Goal: Check status: Check status

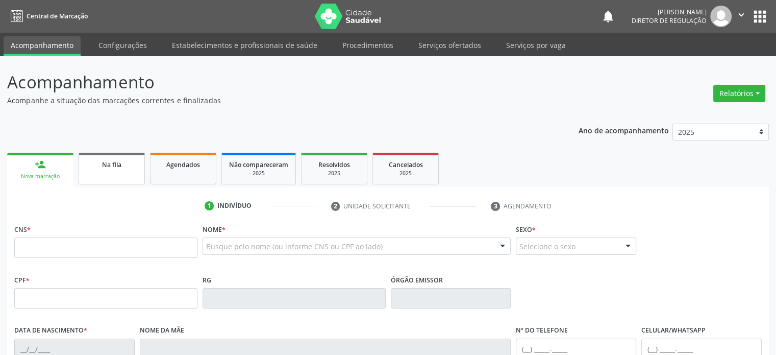
click at [99, 153] on link "Na fila" at bounding box center [112, 169] width 66 height 32
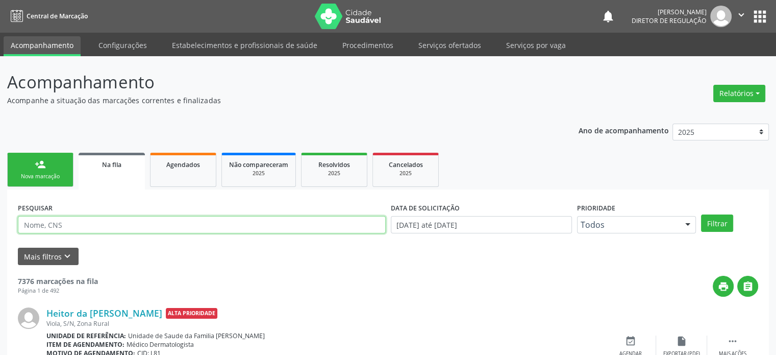
click at [47, 222] on input "text" at bounding box center [202, 224] width 368 height 17
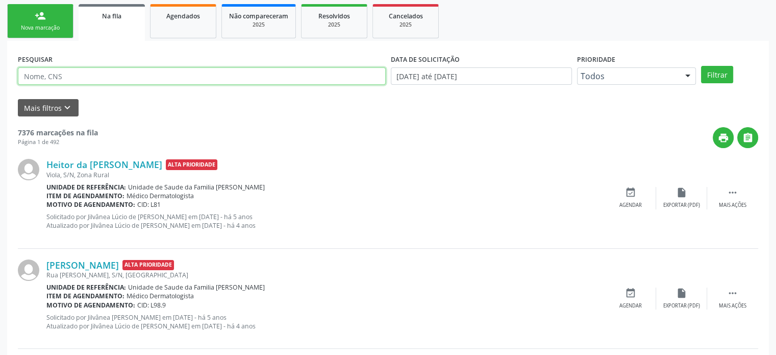
scroll to position [204, 0]
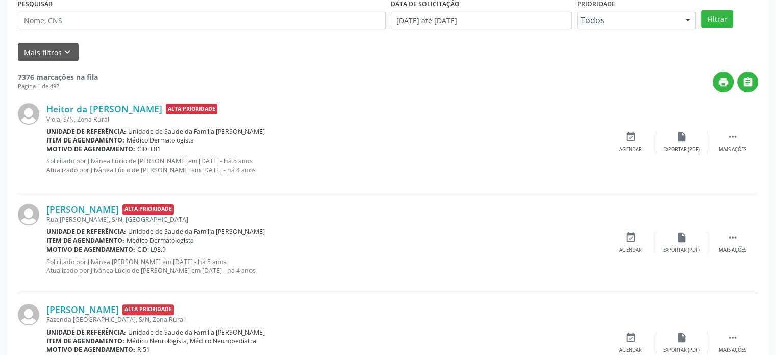
click at [70, 52] on icon "keyboard_arrow_down" at bounding box center [67, 51] width 11 height 11
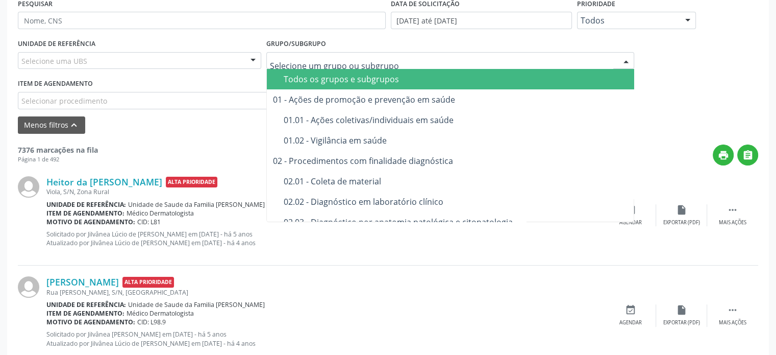
click at [445, 47] on div "Grupo/Subgrupo Todos os grupos e subgrupos 01 - Ações de promoção e prevenção e…" at bounding box center [450, 52] width 368 height 33
click at [388, 57] on div at bounding box center [450, 60] width 368 height 17
click at [348, 79] on div "Todos os grupos e subgrupos" at bounding box center [456, 79] width 345 height 8
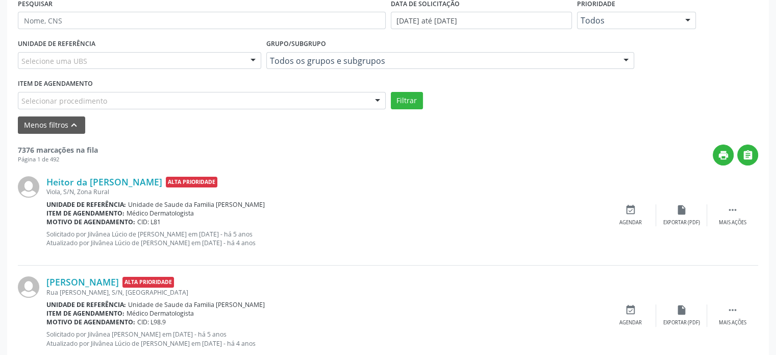
click at [176, 107] on div "Selecionar procedimento" at bounding box center [202, 100] width 368 height 17
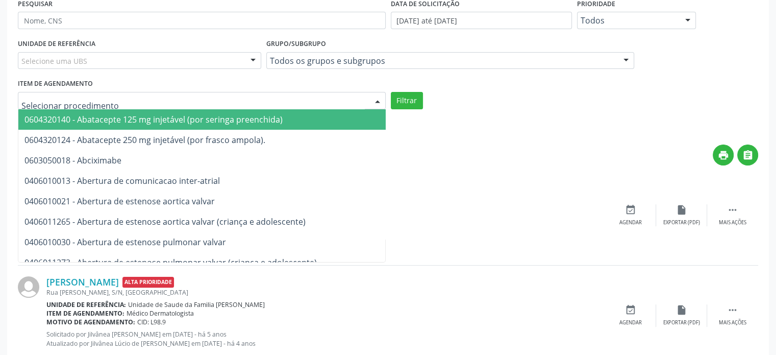
click at [487, 109] on form "PESQUISAR DATA DE SOLICITAÇÃO [DATE] até [DATE] Prioridade Todos Todos Baixa Pr…" at bounding box center [388, 65] width 740 height 138
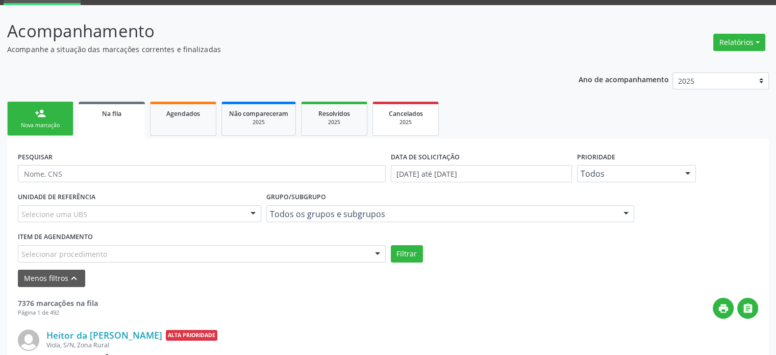
scroll to position [0, 0]
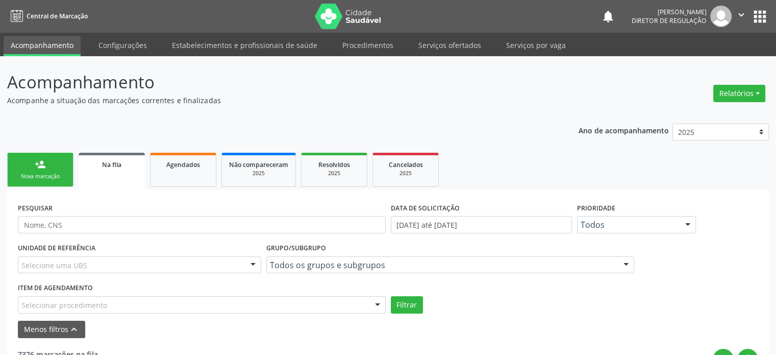
click at [767, 14] on button "apps" at bounding box center [760, 17] width 18 height 18
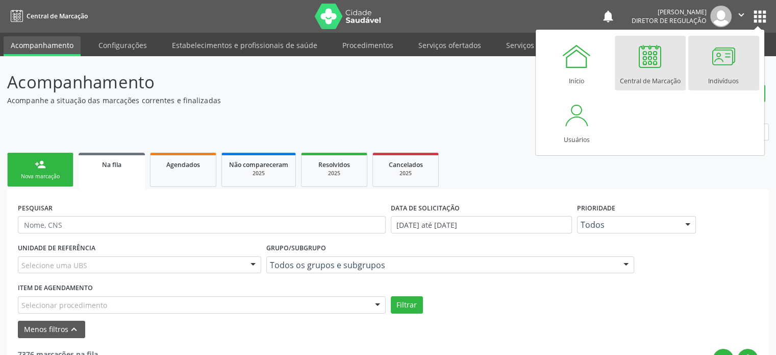
click at [715, 63] on div at bounding box center [723, 56] width 31 height 31
